Goal: Task Accomplishment & Management: Manage account settings

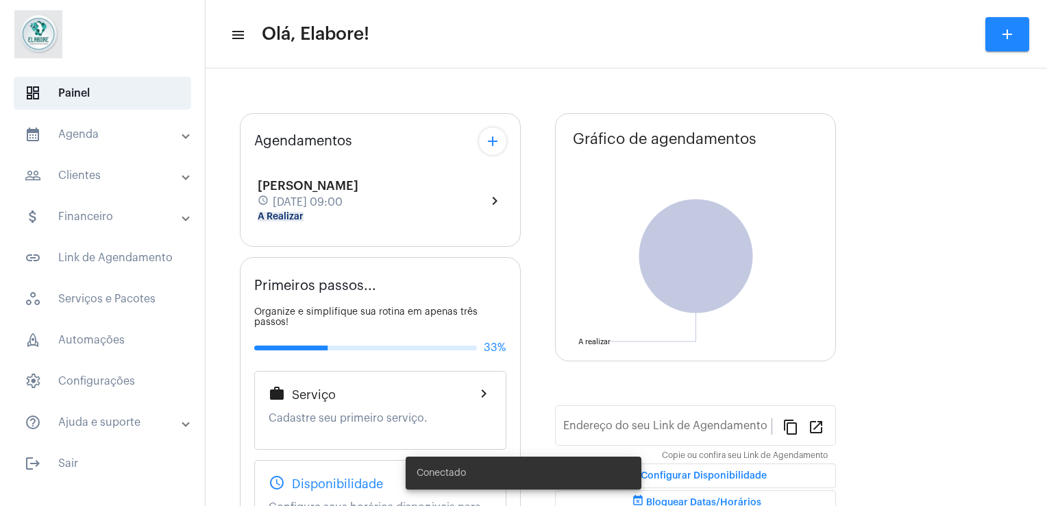
type input "[URL][DOMAIN_NAME]"
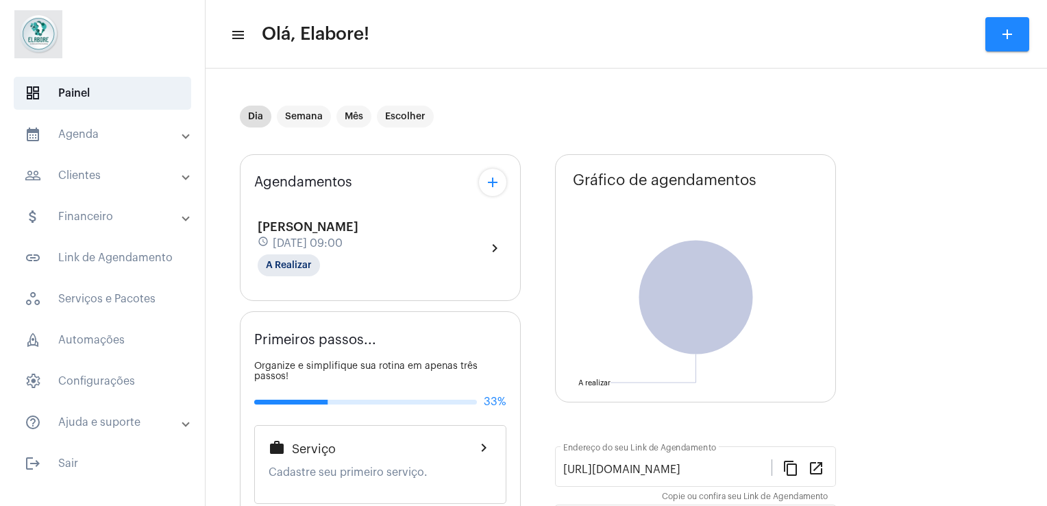
click at [358, 221] on div "[PERSON_NAME] schedule [DATE] 09:00 A Realizar" at bounding box center [308, 248] width 101 height 56
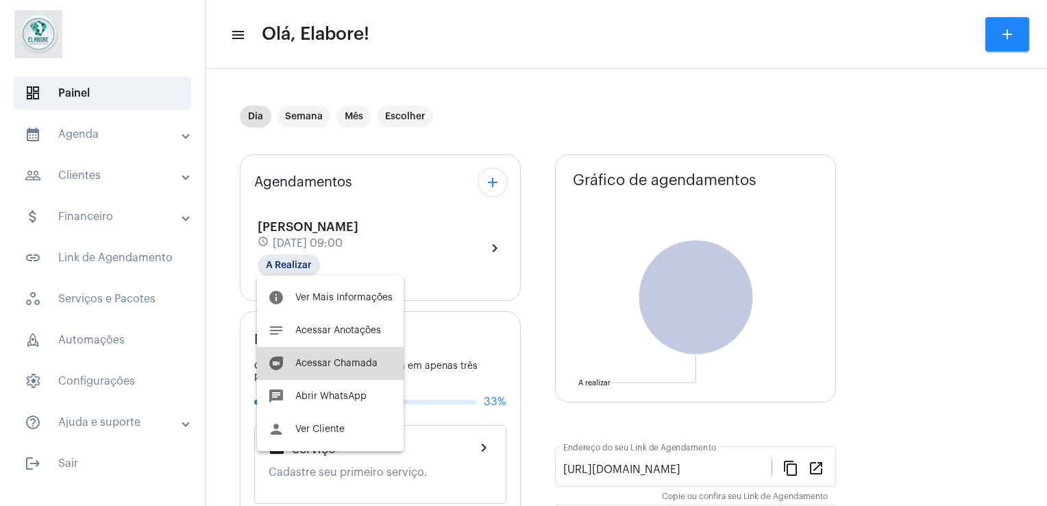
click at [336, 366] on span "Acessar Chamada" at bounding box center [336, 363] width 82 height 10
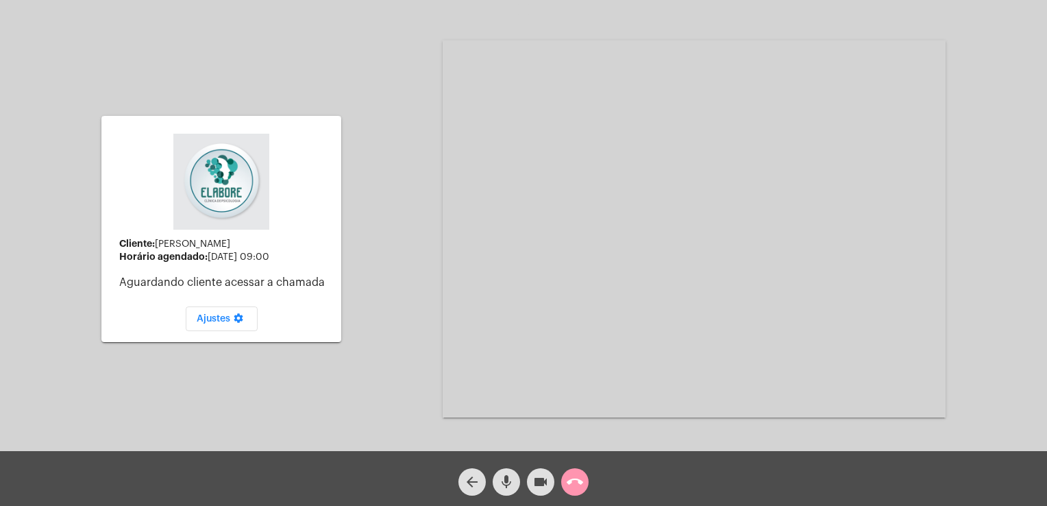
drag, startPoint x: 336, startPoint y: 366, endPoint x: 511, endPoint y: 487, distance: 212.2
click at [511, 487] on app-call "Cliente: [PERSON_NAME] Horário agendado: [DATE] 09:00 Aguardando cliente acessa…" at bounding box center [523, 253] width 1047 height 506
click at [511, 487] on mat-icon "mic" at bounding box center [506, 481] width 16 height 16
click at [538, 488] on mat-icon "videocam" at bounding box center [540, 481] width 16 height 16
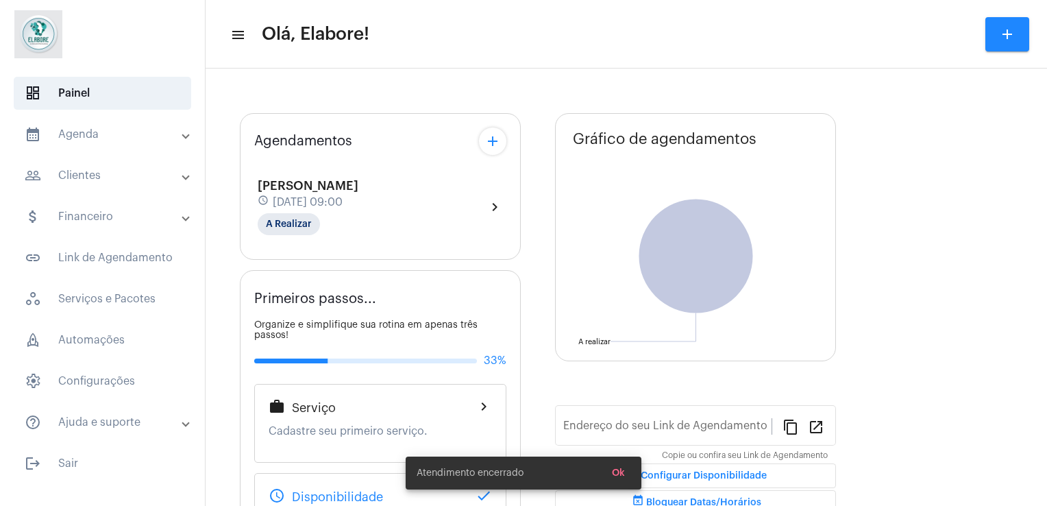
type input "[URL][DOMAIN_NAME]"
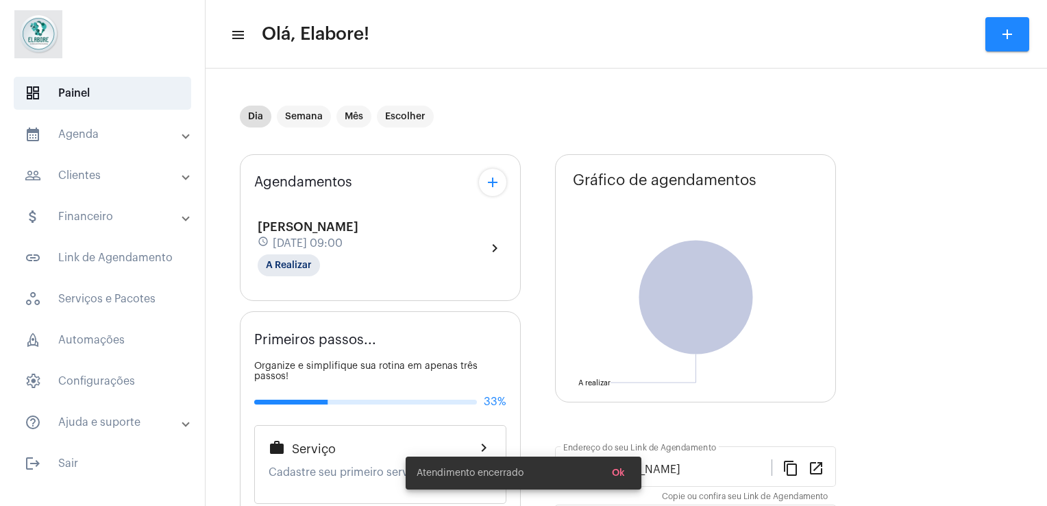
click at [392, 216] on div "[PERSON_NAME] schedule [DATE] 09:00 A Realizar chevron_right" at bounding box center [380, 247] width 252 height 63
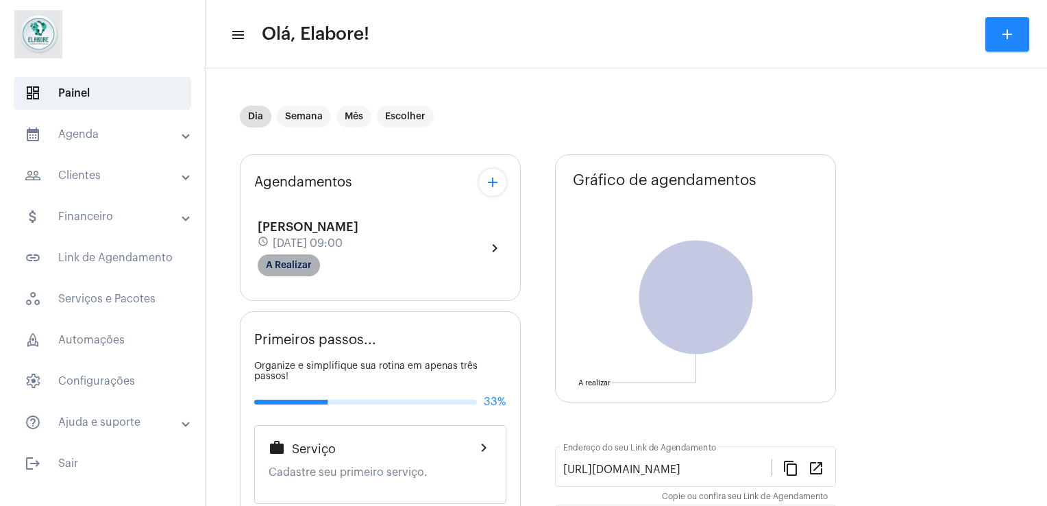
click at [285, 267] on mat-chip "A Realizar" at bounding box center [289, 265] width 62 height 22
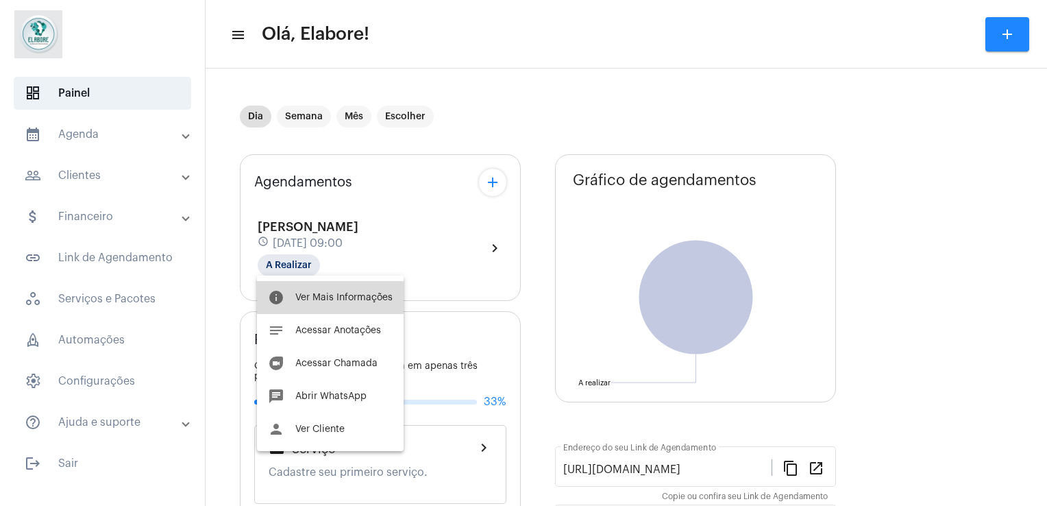
click at [328, 303] on button "info Ver Mais Informações" at bounding box center [330, 297] width 147 height 33
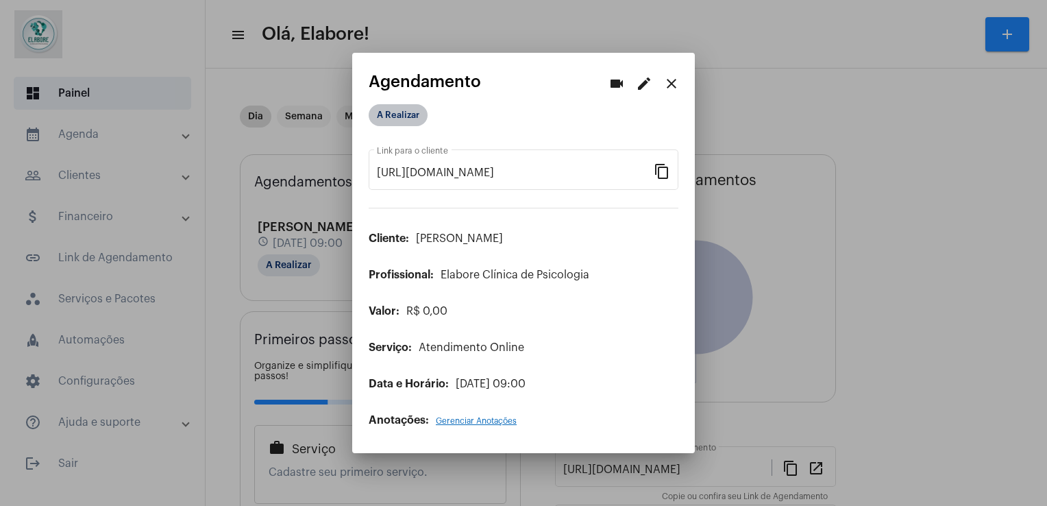
click at [395, 108] on mat-chip "A Realizar" at bounding box center [398, 115] width 59 height 22
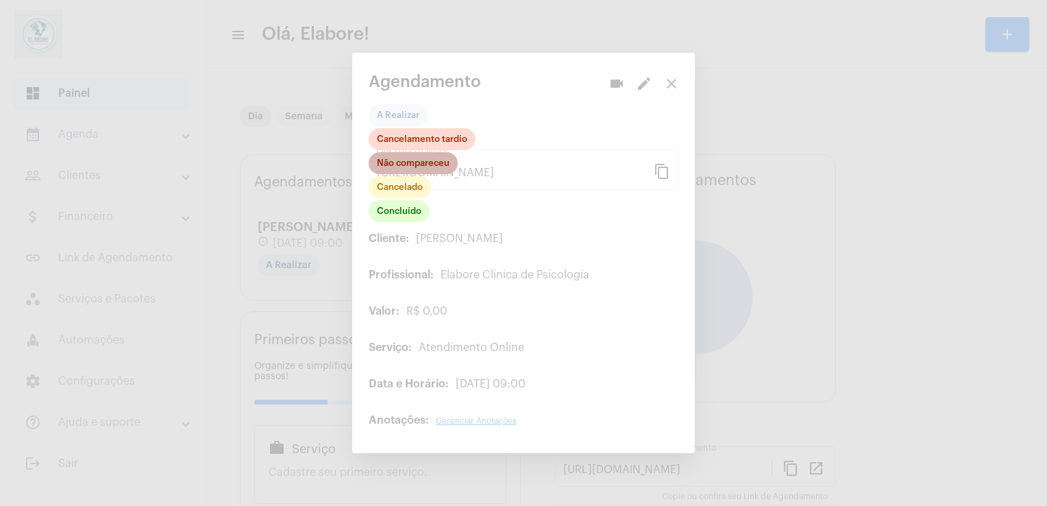
click at [414, 164] on mat-chip "Não compareceu" at bounding box center [413, 163] width 89 height 22
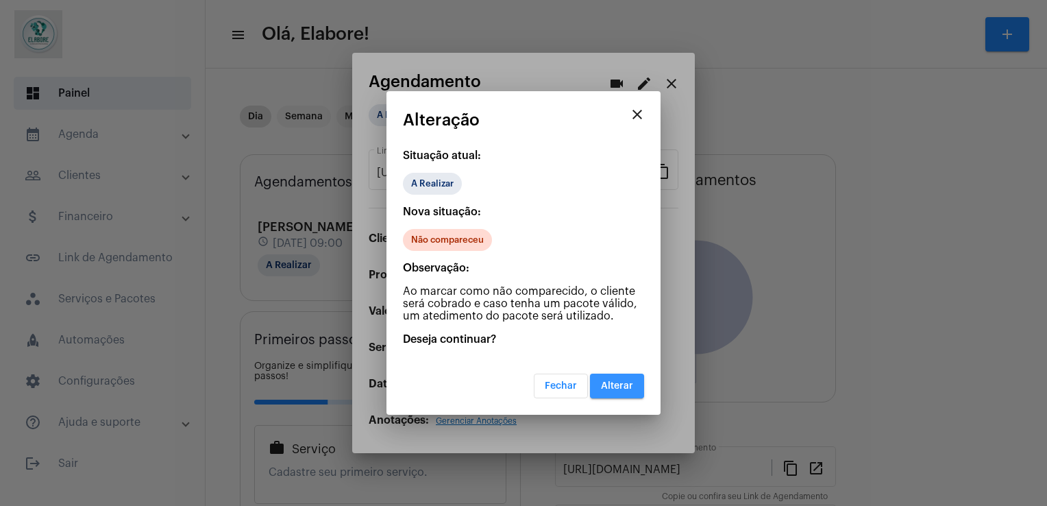
click at [625, 381] on span "Alterar" at bounding box center [617, 386] width 32 height 10
